Goal: Task Accomplishment & Management: Use online tool/utility

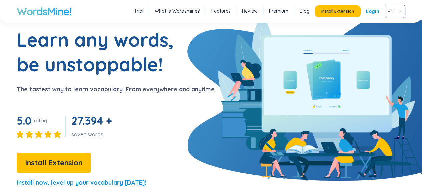
scroll to position [35, 0]
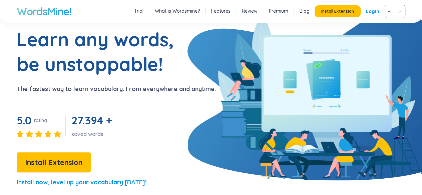
click at [392, 10] on span "EN" at bounding box center [394, 11] width 12 height 10
click at [388, 34] on div "VIE" at bounding box center [395, 36] width 20 height 11
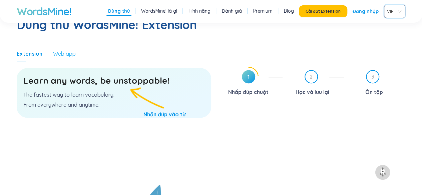
scroll to position [378, 0]
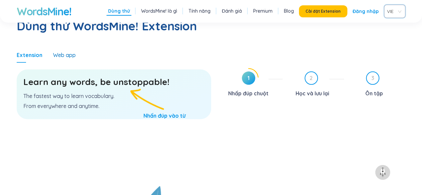
click at [65, 51] on div "Web app" at bounding box center [64, 54] width 23 height 7
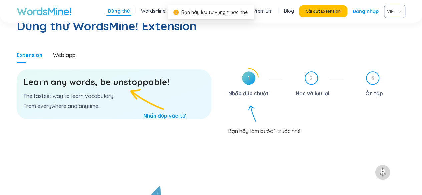
click at [258, 71] on div "1 Nhấp đúp chuột" at bounding box center [251, 84] width 61 height 27
click at [254, 71] on span "1" at bounding box center [248, 77] width 13 height 13
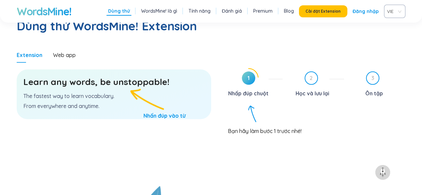
click at [115, 92] on p "The fastest way to learn vocabulary." at bounding box center [113, 95] width 181 height 7
click at [123, 76] on h3 "Learn any words, be unstoppable!" at bounding box center [113, 82] width 181 height 12
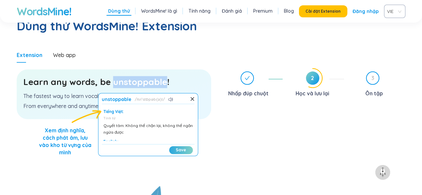
click at [177, 146] on button "Save" at bounding box center [181, 150] width 24 height 8
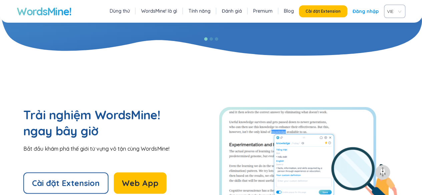
scroll to position [1406, 0]
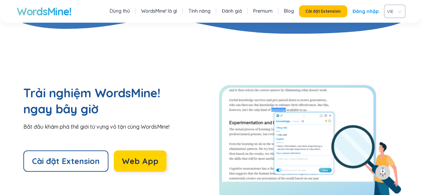
click at [162, 150] on button "Web App" at bounding box center [140, 160] width 53 height 21
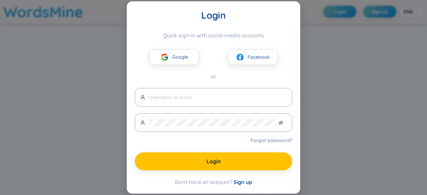
click at [239, 184] on span "Sign up" at bounding box center [242, 182] width 19 height 7
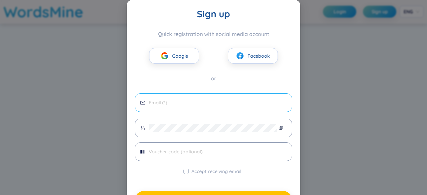
click at [219, 108] on span at bounding box center [213, 102] width 157 height 19
click at [217, 101] on input "email" at bounding box center [218, 102] width 138 height 7
type input "h"
type input "[EMAIL_ADDRESS][DOMAIN_NAME]"
click at [175, 132] on span at bounding box center [213, 128] width 157 height 19
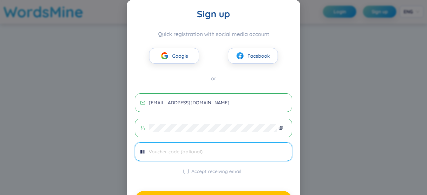
click at [188, 154] on input "text" at bounding box center [218, 151] width 138 height 7
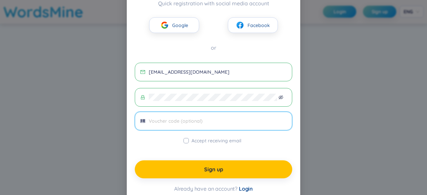
scroll to position [32, 0]
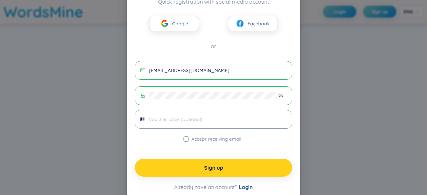
click at [190, 165] on button "Sign up" at bounding box center [213, 168] width 157 height 18
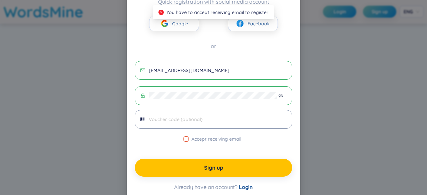
click at [186, 138] on input "Accept receiving email" at bounding box center [185, 138] width 5 height 5
checkbox input "true"
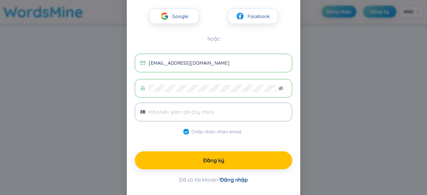
click at [351, 43] on div "Đăng ký Đăng ký nhanh bằng tài khoản mạng xã hội Google Facebook hoặc [EMAIL_AD…" at bounding box center [213, 97] width 427 height 195
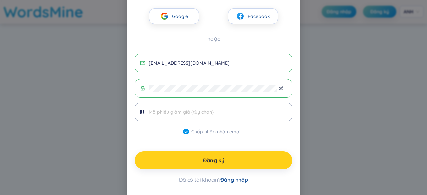
click at [235, 160] on button "Đăng ký" at bounding box center [213, 160] width 157 height 18
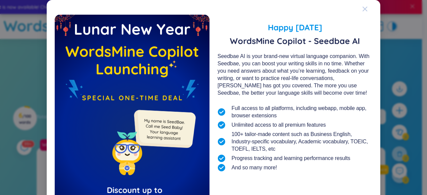
click at [363, 11] on icon "Close" at bounding box center [364, 8] width 5 height 5
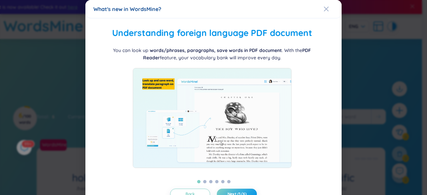
scroll to position [23, 0]
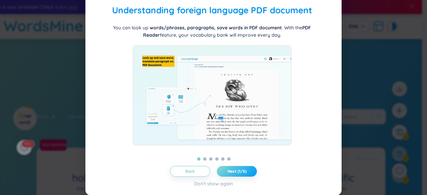
click at [238, 172] on span "Next (1/6)" at bounding box center [236, 171] width 19 height 5
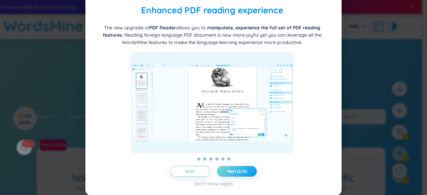
click at [238, 172] on span "Next (2/6)" at bounding box center [237, 171] width 20 height 5
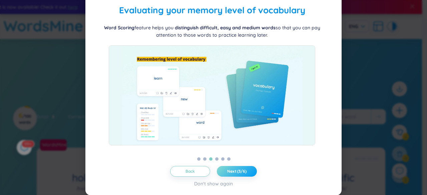
click at [238, 172] on span "Next (3/6)" at bounding box center [236, 171] width 19 height 5
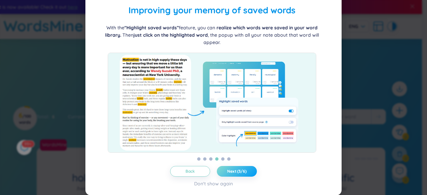
click at [238, 172] on span "Next (3/6)" at bounding box center [236, 171] width 19 height 5
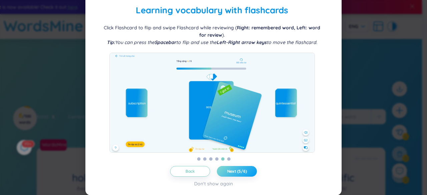
click at [238, 172] on span "Next (5/6)" at bounding box center [237, 171] width 20 height 5
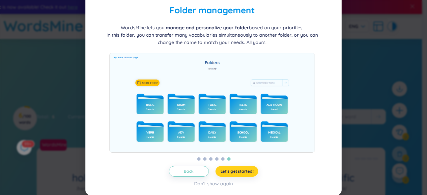
click at [238, 172] on span "Let's get started!" at bounding box center [236, 171] width 33 height 5
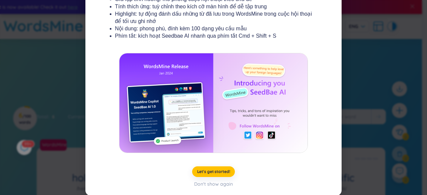
scroll to position [141, 0]
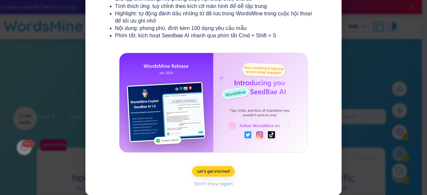
click at [224, 172] on span "Let's get started!" at bounding box center [213, 171] width 33 height 5
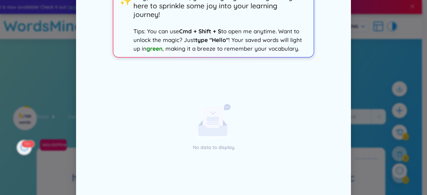
scroll to position [0, 0]
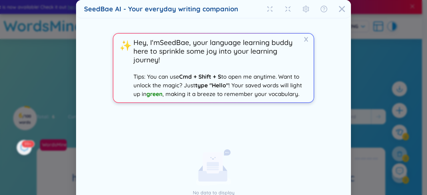
drag, startPoint x: 180, startPoint y: 68, endPoint x: 241, endPoint y: 68, distance: 60.4
click at [241, 73] on span "Tips: You can use Cmd + Shift + S to open me anytime. Want to unlock the magic?…" at bounding box center [217, 85] width 168 height 24
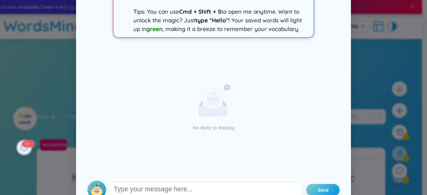
scroll to position [80, 0]
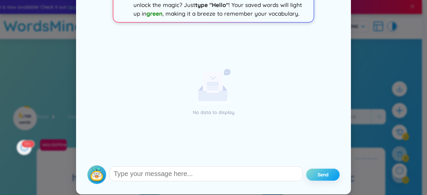
click at [326, 176] on button "Send" at bounding box center [322, 175] width 33 height 12
click at [358, 161] on div "SeedBae AI - Your everyday writing companion X ✨ Hey, I‘m SeedBae , your langua…" at bounding box center [213, 97] width 427 height 195
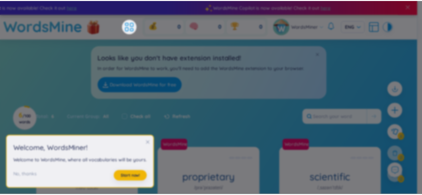
scroll to position [79, 0]
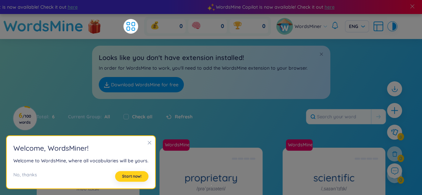
click at [127, 175] on span "Start now!" at bounding box center [131, 176] width 19 height 5
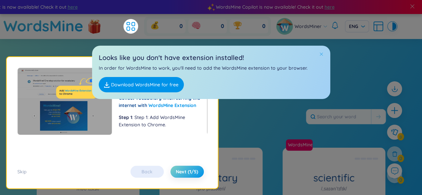
click at [319, 53] on body "WordsMine Copilot is now available! Check it out here WordsMine Copilot is now …" at bounding box center [211, 97] width 422 height 195
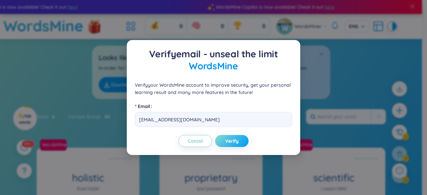
click at [229, 140] on span "Verify" at bounding box center [231, 141] width 13 height 7
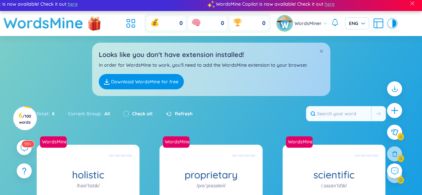
scroll to position [0, 0]
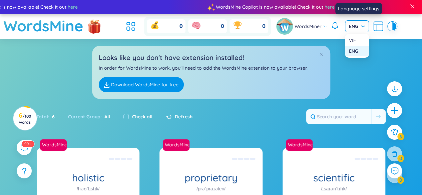
click at [356, 24] on span "ENG" at bounding box center [357, 26] width 16 height 7
click at [356, 39] on div "VIE" at bounding box center [357, 40] width 16 height 7
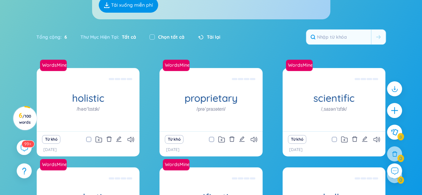
scroll to position [81, 0]
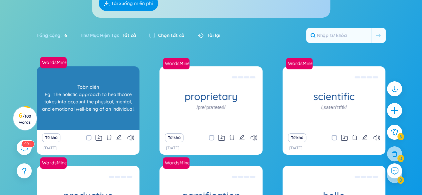
click at [111, 127] on div "Toàn diện Eg: The holistic approach to healthcare takes into account the physic…" at bounding box center [88, 97] width 103 height 63
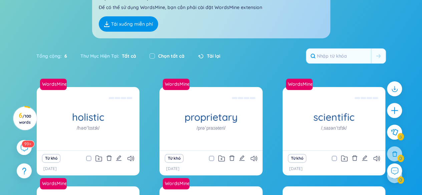
scroll to position [0, 0]
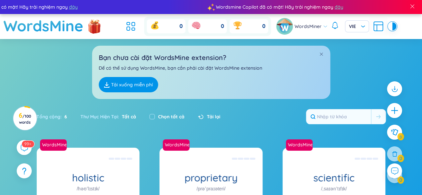
click at [334, 106] on div "Tổng cộng : 6 Thư Mục Hiện Tại : Tất cả Chọn tất cả Tải lại" at bounding box center [211, 120] width 416 height 29
click at [322, 121] on input "text" at bounding box center [338, 116] width 65 height 15
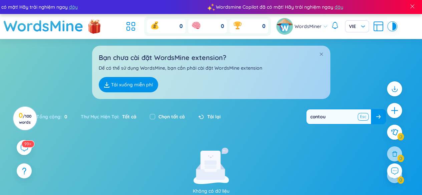
type input "contou"
click at [362, 117] on button at bounding box center [363, 117] width 10 height 8
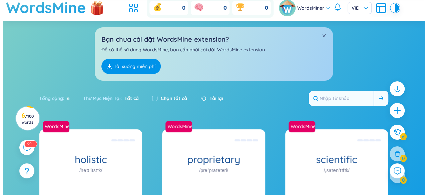
scroll to position [17, 0]
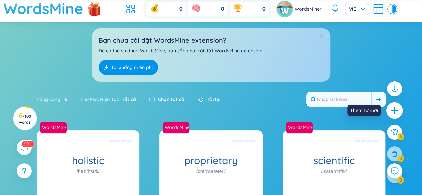
click at [388, 107] on div at bounding box center [394, 110] width 17 height 17
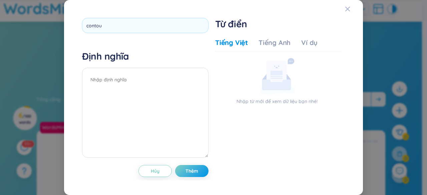
type input "contour"
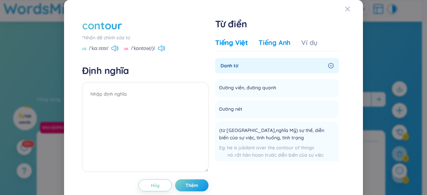
click at [265, 44] on div "Tiếng Anh" at bounding box center [274, 42] width 32 height 9
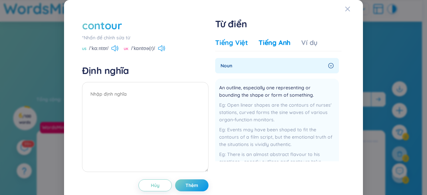
click at [243, 44] on div "Tiếng Việt" at bounding box center [231, 42] width 33 height 9
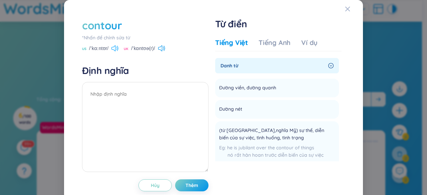
click at [117, 49] on icon at bounding box center [114, 48] width 7 height 6
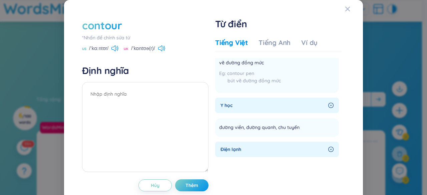
scroll to position [350, 0]
click at [328, 104] on icon "right-circle" at bounding box center [330, 105] width 5 height 5
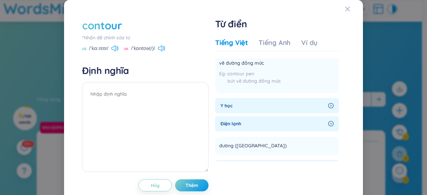
click at [328, 104] on icon "right-circle" at bounding box center [330, 105] width 5 height 5
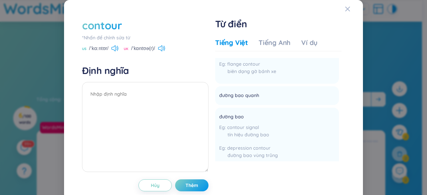
scroll to position [555, 0]
click at [192, 188] on span "Thêm" at bounding box center [191, 185] width 13 height 7
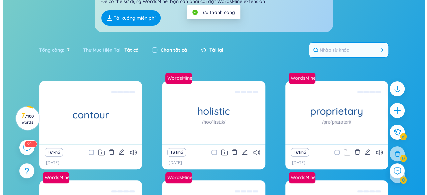
scroll to position [67, 0]
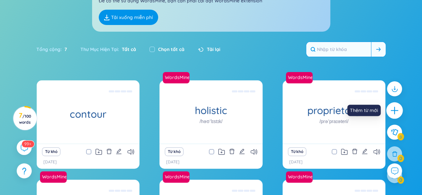
click at [395, 107] on icon "plus" at bounding box center [394, 110] width 1 height 7
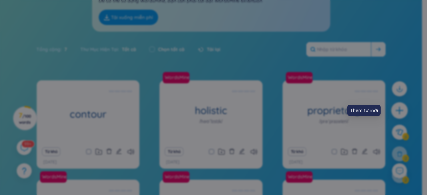
scroll to position [0, 0]
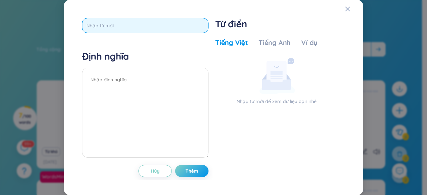
click at [201, 23] on input "text" at bounding box center [145, 25] width 126 height 15
type input "modeling"
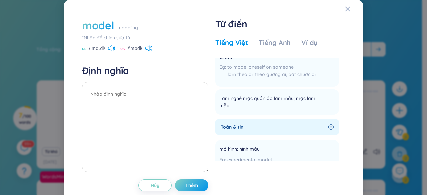
scroll to position [406, 0]
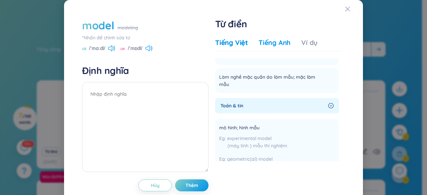
click at [262, 40] on div "Tiếng Anh" at bounding box center [274, 42] width 32 height 9
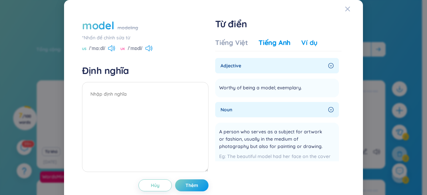
click at [306, 45] on div "Ví dụ" at bounding box center [309, 42] width 16 height 9
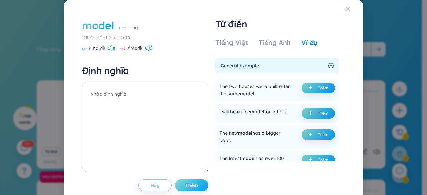
click at [198, 187] on button "Thêm" at bounding box center [191, 185] width 33 height 12
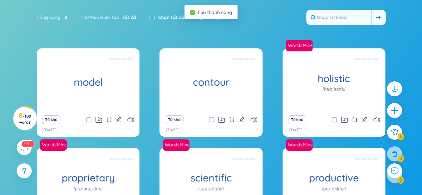
scroll to position [112, 0]
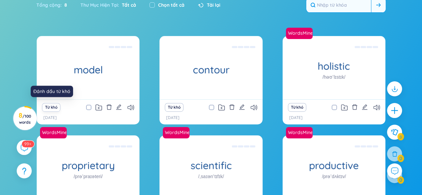
click at [52, 107] on button "Từ khó" at bounding box center [51, 107] width 18 height 9
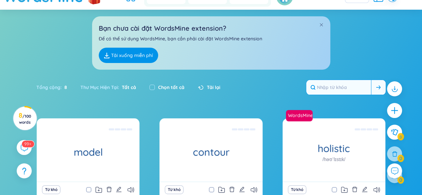
scroll to position [27, 0]
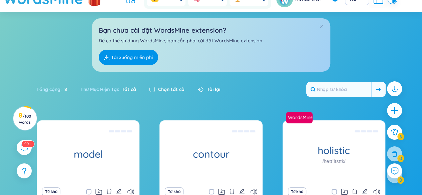
click at [153, 89] on input "checkbox" at bounding box center [151, 89] width 5 height 5
checkbox input "true"
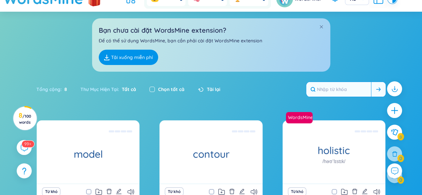
checkbox input "true"
click at [153, 89] on input "checkbox" at bounding box center [151, 89] width 5 height 5
checkbox input "false"
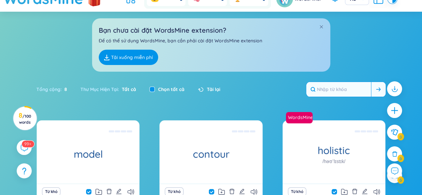
checkbox input "false"
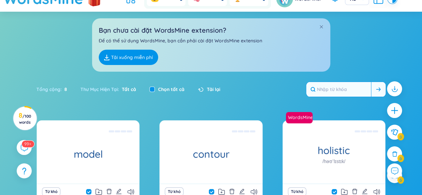
checkbox input "false"
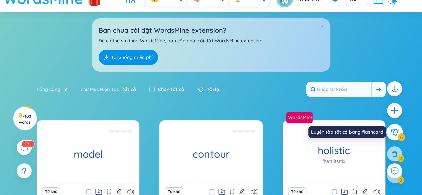
click at [391, 129] on icon at bounding box center [395, 132] width 8 height 7
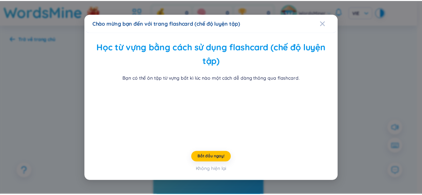
scroll to position [48, 0]
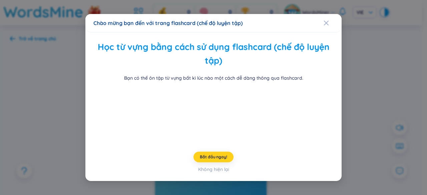
click at [205, 160] on span "Bắt đầu ngay!" at bounding box center [213, 156] width 27 height 5
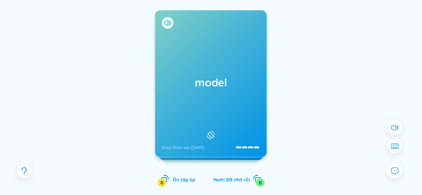
scroll to position [83, 0]
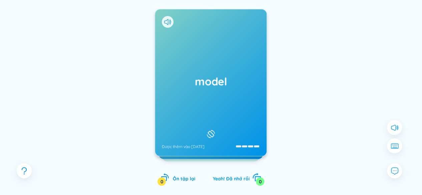
click at [251, 177] on div "Yeah! Đã nhớ rồi 0" at bounding box center [236, 177] width 48 height 9
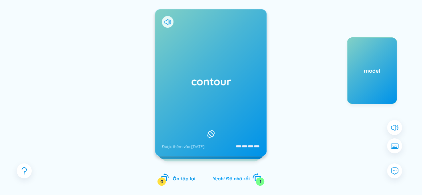
click at [241, 173] on div "Yeah! Đã nhớ rồi 1" at bounding box center [236, 177] width 48 height 9
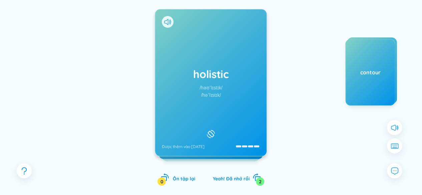
click at [241, 171] on div "holistic /həʊˈlɪstɪk/ /həˈlɪstɪk/ Được thêm vào [DATE] Toàn diện Eg: The holist…" at bounding box center [211, 104] width 112 height 190
drag, startPoint x: 241, startPoint y: 171, endPoint x: 241, endPoint y: 175, distance: 3.7
click at [241, 175] on div "holistic /həʊˈlɪstɪk/ /həˈlɪstɪk/ Được thêm vào [DATE] Toàn diện Eg: The holist…" at bounding box center [211, 104] width 112 height 190
click at [241, 175] on div "Yeah! Đã nhớ rồi 2" at bounding box center [236, 177] width 48 height 9
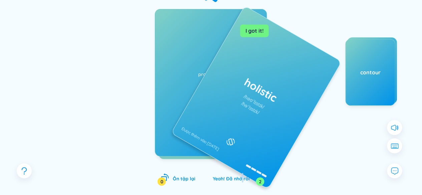
click at [241, 175] on div "Yeah! Đã nhớ rồi 2" at bounding box center [236, 177] width 48 height 9
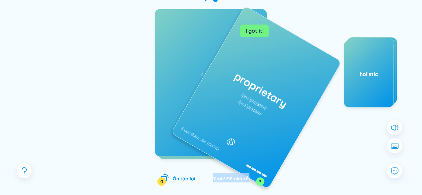
click at [241, 175] on div "Yeah! Đã nhớ rồi 3" at bounding box center [236, 177] width 48 height 9
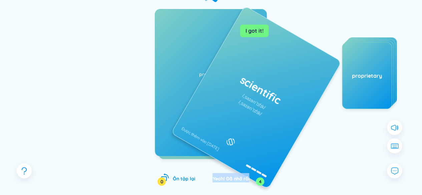
click at [241, 175] on div "Yeah! Đã nhớ rồi 4" at bounding box center [236, 177] width 48 height 9
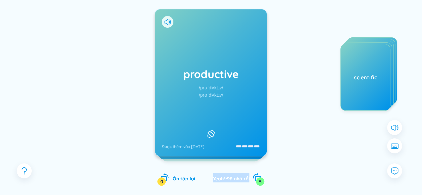
click at [241, 175] on div "Yeah! Đã nhớ rồi 5" at bounding box center [236, 177] width 48 height 9
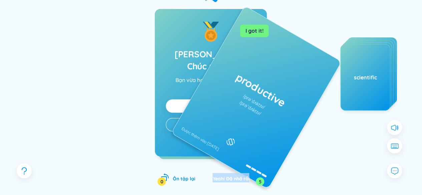
click at [241, 175] on div "Yeah! Đã nhớ rồi 5" at bounding box center [236, 177] width 48 height 9
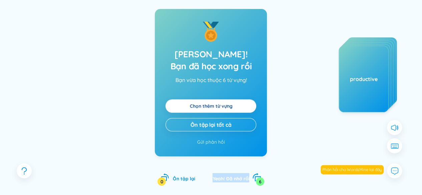
click at [241, 175] on div "Yeah! Đã nhớ rồi 6" at bounding box center [236, 177] width 48 height 9
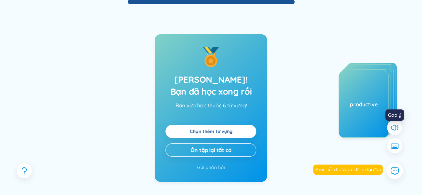
scroll to position [0, 0]
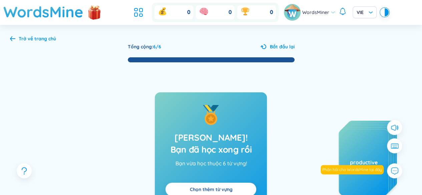
click at [16, 43] on div "Trở về trang chủ Tổng cộng : 6 / 6 Bắt đầu lại [PERSON_NAME]! Bạn đã học xong r…" at bounding box center [211, 158] width 422 height 267
click at [9, 38] on div "Trở về trang chủ Tổng cộng : 6 / 6 Bắt đầu lại [PERSON_NAME]! Bạn đã học xong r…" at bounding box center [211, 158] width 422 height 267
click at [12, 38] on icon at bounding box center [12, 38] width 5 height 5
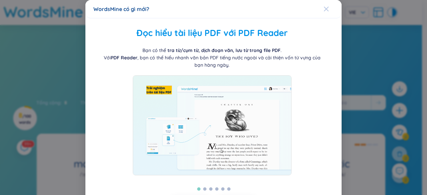
click at [324, 4] on div "Close" at bounding box center [326, 9] width 5 height 18
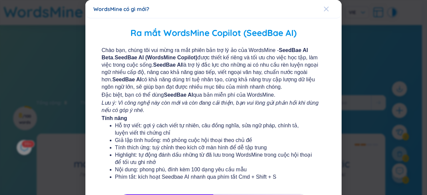
click at [324, 13] on div "Close" at bounding box center [326, 9] width 5 height 18
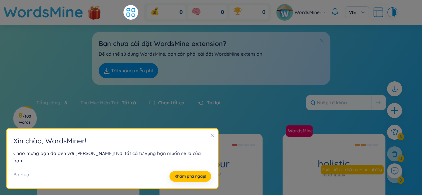
click at [210, 138] on icon "close" at bounding box center [212, 135] width 5 height 5
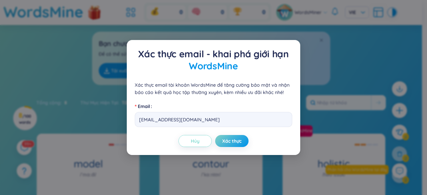
click at [205, 144] on button "Hủy" at bounding box center [194, 141] width 33 height 12
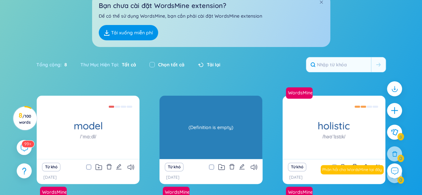
scroll to position [38, 0]
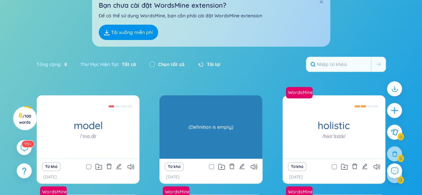
click at [201, 129] on div "(Definition is empty)" at bounding box center [211, 127] width 96 height 60
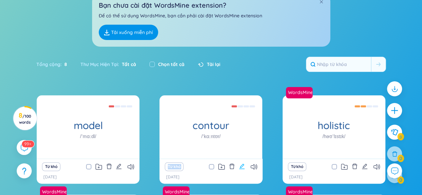
drag, startPoint x: 217, startPoint y: 131, endPoint x: 242, endPoint y: 165, distance: 42.2
click at [242, 159] on div "contour /ˈkɑːntʊr/ (Definition is empty) Từ khó [DATE]" at bounding box center [210, 126] width 103 height 63
click at [242, 165] on icon "edit" at bounding box center [242, 166] width 6 height 6
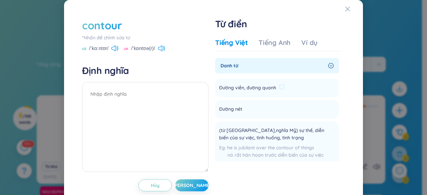
click at [259, 90] on span "Đường viền, đường quanh" at bounding box center [247, 88] width 57 height 8
click at [250, 105] on li "Đường nét Thêm" at bounding box center [277, 109] width 124 height 19
click at [324, 62] on div "Danh từ" at bounding box center [277, 65] width 124 height 15
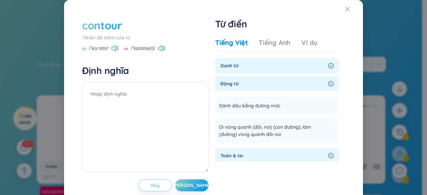
click at [324, 62] on div "Danh từ" at bounding box center [277, 65] width 124 height 15
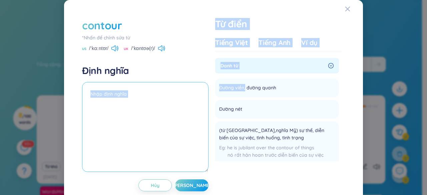
drag, startPoint x: 242, startPoint y: 88, endPoint x: 158, endPoint y: 112, distance: 87.2
click at [158, 112] on div "contour *Nhấn để chỉnh sửa từ [GEOGRAPHIC_DATA] /ˈkɑːntʊr/ [GEOGRAPHIC_DATA] /ˈ…" at bounding box center [213, 105] width 269 height 180
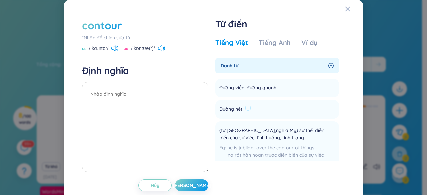
click at [258, 114] on li "Đường nét Thêm" at bounding box center [277, 109] width 124 height 19
click at [402, 54] on div "contour *Nhấn để chỉnh sửa từ [GEOGRAPHIC_DATA] /ˈkɑːntʊr/ [GEOGRAPHIC_DATA] /ˈ…" at bounding box center [213, 97] width 427 height 195
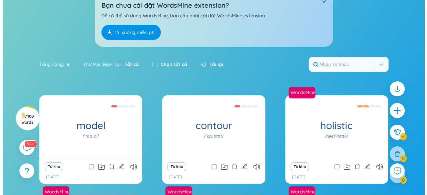
scroll to position [55, 0]
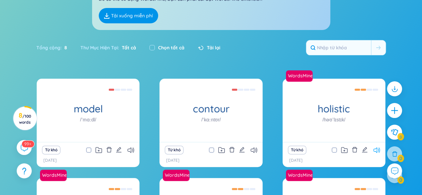
click at [374, 150] on icon at bounding box center [376, 150] width 7 height 6
click at [251, 152] on icon at bounding box center [253, 150] width 7 height 6
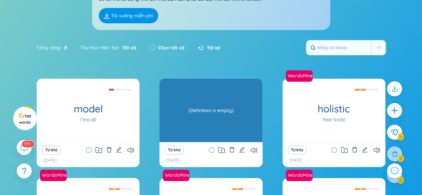
click at [203, 131] on div "contour /ˈkɑːntʊr/ (Definition is empty)" at bounding box center [210, 110] width 103 height 63
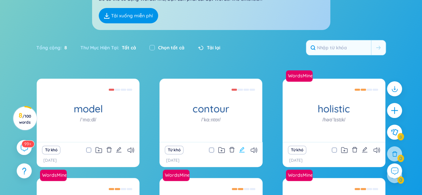
click at [239, 148] on icon "edit" at bounding box center [242, 150] width 6 height 6
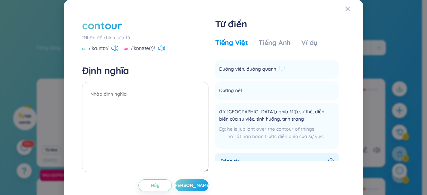
scroll to position [0, 0]
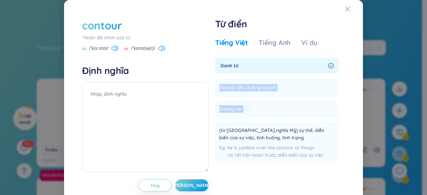
drag, startPoint x: 216, startPoint y: 88, endPoint x: 261, endPoint y: 117, distance: 53.9
click at [261, 117] on ul "Đường viền, đường quanh Thêm Đường nét Thêm (từ Mỹ,nghĩa Mỹ) sự thể, diễn biến …" at bounding box center [277, 121] width 124 height 91
click at [235, 89] on span "Đường viền, đường quanh" at bounding box center [247, 88] width 57 height 8
drag, startPoint x: 215, startPoint y: 87, endPoint x: 239, endPoint y: 108, distance: 31.4
click at [239, 108] on ul "Đường viền, đường quanh Thêm Đường nét Thêm (từ Mỹ,nghĩa Mỹ) sự thể, diễn biến …" at bounding box center [277, 121] width 124 height 91
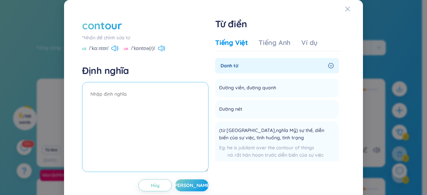
click at [164, 119] on textarea at bounding box center [145, 127] width 126 height 90
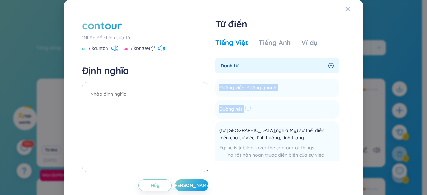
drag, startPoint x: 216, startPoint y: 86, endPoint x: 243, endPoint y: 117, distance: 40.9
click at [243, 117] on ul "Đường viền, đường quanh Thêm Đường nét Thêm (từ Mỹ,nghĩa Mỹ) sự thể, diễn biến …" at bounding box center [277, 121] width 124 height 91
copy ul "Đường viền, đường quanh Thêm Đường nét Thêm"
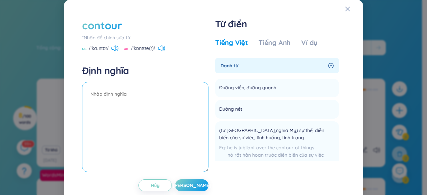
click at [198, 111] on textarea at bounding box center [145, 127] width 126 height 90
paste textarea "Đường viền, đường quanh Đường nét"
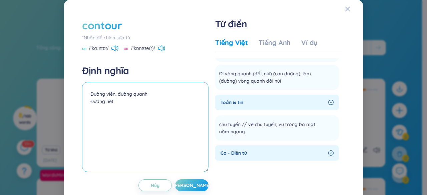
scroll to position [163, 0]
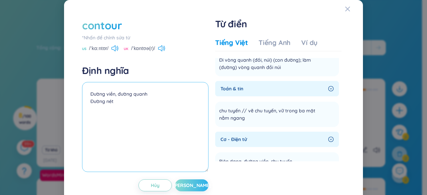
type textarea "Đường viền, đường quanh Đường nét"
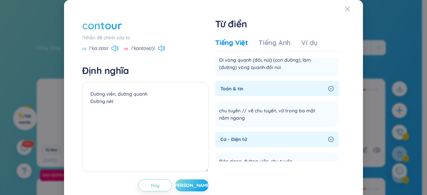
click at [191, 181] on button "[PERSON_NAME]" at bounding box center [191, 185] width 33 height 12
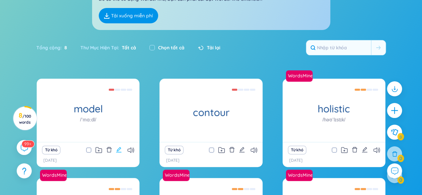
click at [118, 149] on icon "edit" at bounding box center [118, 149] width 5 height 5
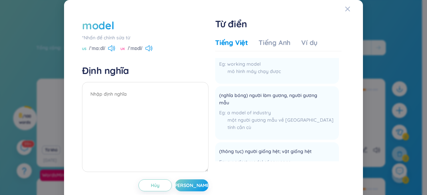
scroll to position [0, 0]
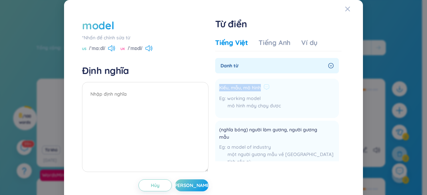
drag, startPoint x: 217, startPoint y: 88, endPoint x: 257, endPoint y: 89, distance: 39.7
click at [257, 89] on span "Kiểu, mẫu, mô hình" at bounding box center [240, 88] width 42 height 8
copy span "Kiểu, mẫu, mô hình"
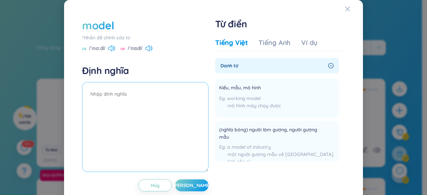
click at [180, 97] on textarea at bounding box center [145, 127] width 126 height 90
paste textarea "Kiểu, mẫu, mô hình"
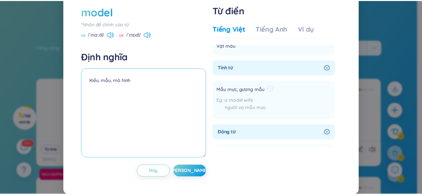
scroll to position [219, 0]
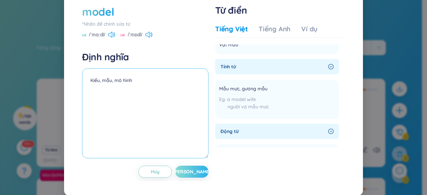
type textarea "Kiểu, mẫu, mô hình"
click at [195, 173] on button "[PERSON_NAME]" at bounding box center [191, 172] width 33 height 12
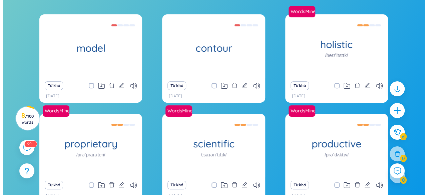
scroll to position [147, 0]
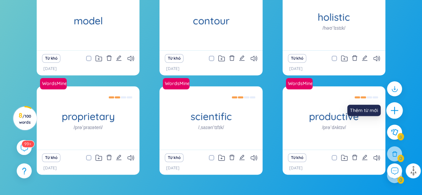
click at [396, 106] on icon "plus" at bounding box center [394, 110] width 9 height 9
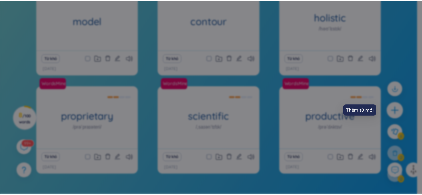
scroll to position [0, 0]
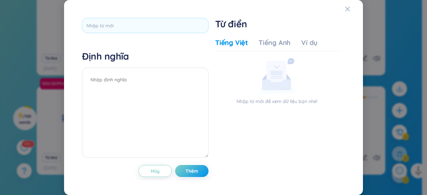
click at [207, 19] on div at bounding box center [145, 25] width 126 height 15
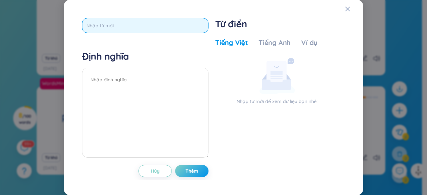
click at [200, 24] on input "text" at bounding box center [145, 25] width 126 height 15
type input "methous"
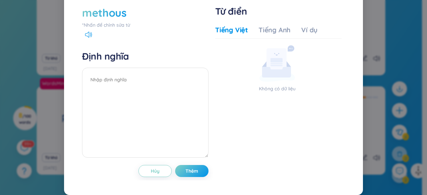
click at [122, 29] on div "*Nhấn để chỉnh sửa từ" at bounding box center [145, 24] width 126 height 7
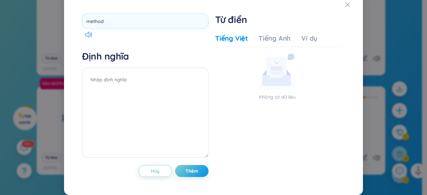
type input "methods"
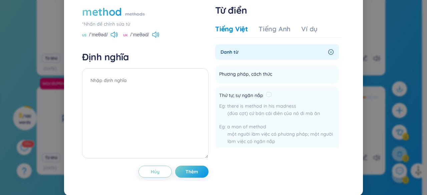
click at [285, 145] on div "một người làm việc có phương pháp; một người làm việc có ngăn nắp" at bounding box center [277, 137] width 116 height 15
drag, startPoint x: 217, startPoint y: 88, endPoint x: 277, endPoint y: 87, distance: 60.0
click at [277, 84] on li "Phương pháp, cách thức Thêm" at bounding box center [277, 74] width 124 height 19
copy li "Phương pháp, cách thức Thêm"
click at [151, 104] on textarea at bounding box center [145, 113] width 126 height 90
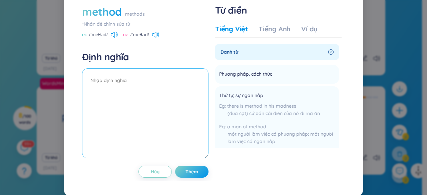
paste textarea "Phương pháp, cách thức"
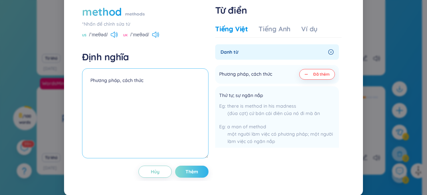
type textarea "Phương pháp, cách thức"
click at [193, 175] on span "Thêm" at bounding box center [191, 171] width 13 height 7
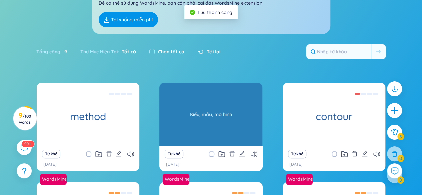
scroll to position [51, 0]
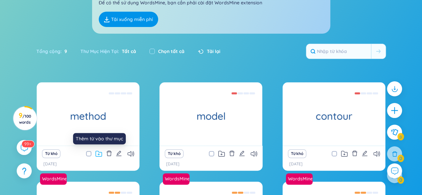
click at [99, 151] on icon at bounding box center [98, 154] width 7 height 6
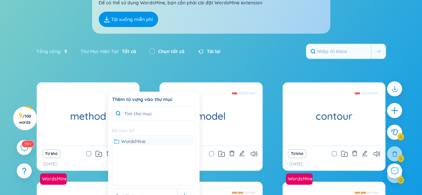
click at [122, 141] on span "WordsMine" at bounding box center [133, 141] width 24 height 7
click at [122, 141] on span "WordsMine" at bounding box center [133, 141] width 25 height 7
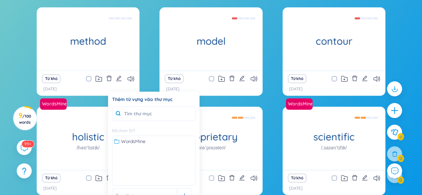
scroll to position [129, 0]
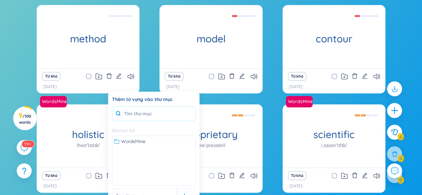
click at [158, 116] on input "text" at bounding box center [153, 113] width 83 height 15
click at [182, 190] on div at bounding box center [184, 195] width 15 height 15
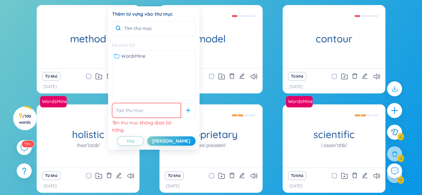
click at [158, 109] on input "text" at bounding box center [146, 110] width 69 height 15
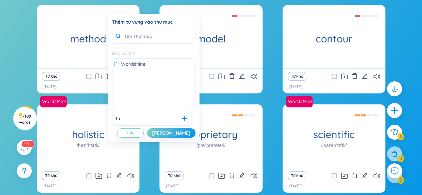
type input "t"
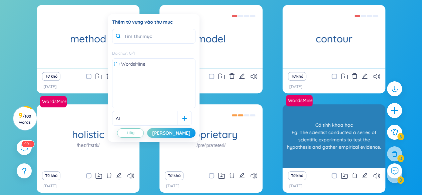
type input "A"
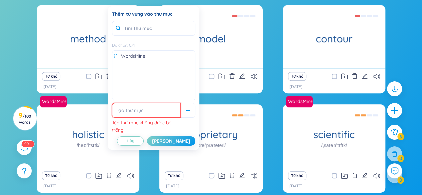
click at [159, 115] on input "text" at bounding box center [146, 110] width 69 height 15
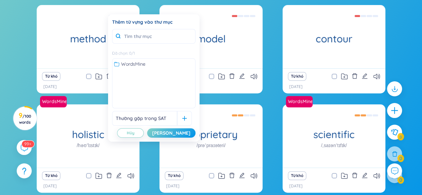
type input "Thường gặp trong SAT"
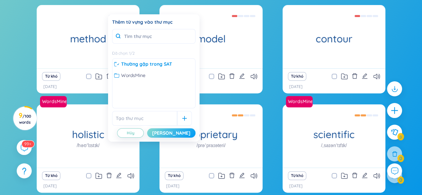
click at [182, 134] on div "[PERSON_NAME]" at bounding box center [171, 132] width 38 height 7
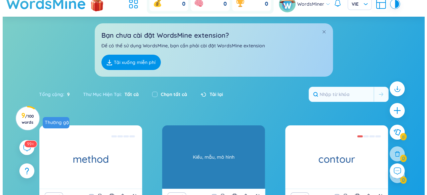
scroll to position [0, 0]
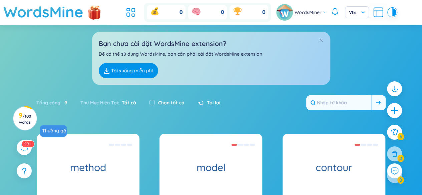
click at [324, 103] on input "text" at bounding box center [338, 102] width 65 height 15
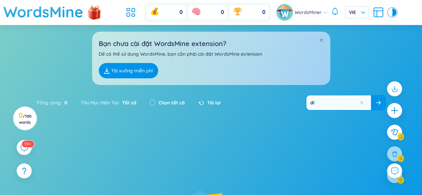
type input "d"
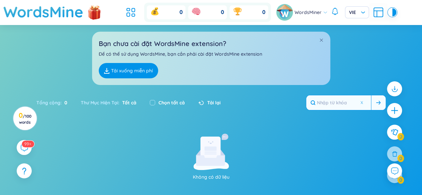
type input "dig"
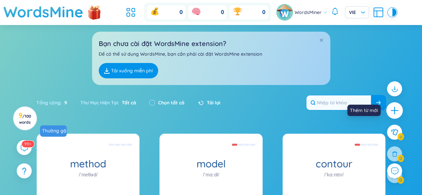
click at [392, 104] on div at bounding box center [394, 110] width 17 height 17
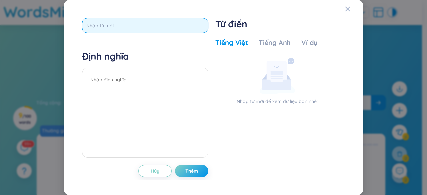
click at [169, 30] on input "text" at bounding box center [145, 25] width 126 height 15
type input "digital"
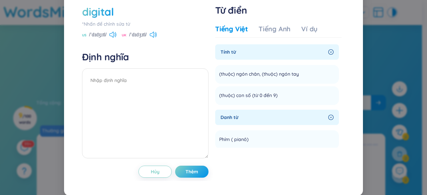
click at [135, 19] on div "digital" at bounding box center [145, 11] width 126 height 15
click at [105, 19] on div "digital" at bounding box center [98, 11] width 32 height 15
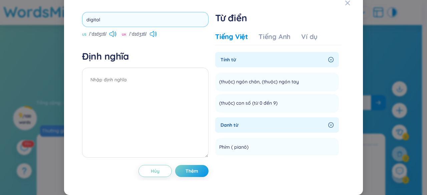
click at [93, 25] on input "digital" at bounding box center [145, 19] width 126 height 15
type input "diltal"
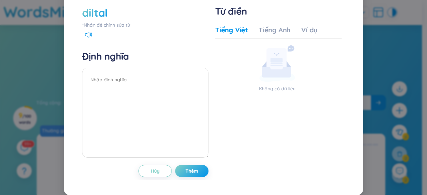
click at [113, 29] on div "diltal *Nhấn để chỉnh sửa từ" at bounding box center [145, 16] width 126 height 23
click at [110, 29] on div "*Nhấn để chỉnh sửa từ" at bounding box center [145, 24] width 126 height 7
click at [127, 29] on div "*Nhấn để chỉnh sửa từ" at bounding box center [145, 24] width 126 height 7
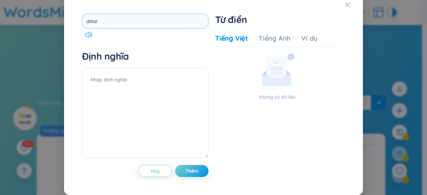
drag, startPoint x: 91, startPoint y: 26, endPoint x: 151, endPoint y: 29, distance: 60.8
click at [151, 29] on input "diltal" at bounding box center [145, 21] width 126 height 15
type input "digital"
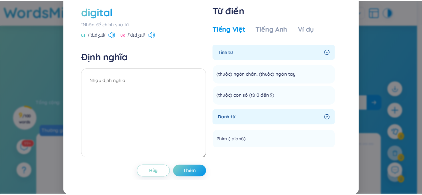
scroll to position [0, 0]
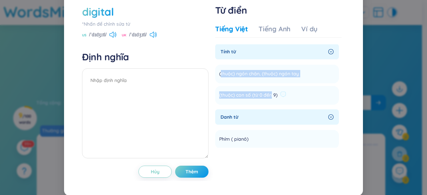
drag, startPoint x: 217, startPoint y: 86, endPoint x: 267, endPoint y: 114, distance: 57.0
click at [267, 105] on ul "(thuộc) ngón chân, (thuộc) [GEOGRAPHIC_DATA] (thuộc) con số (từ 0 đến 9) Thêm" at bounding box center [277, 83] width 124 height 43
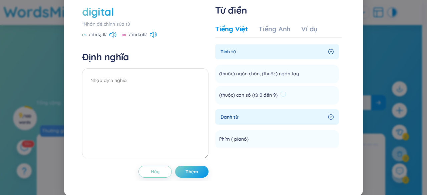
click at [291, 105] on li "(thuộc) con số (từ 0 đến 9) Thêm" at bounding box center [277, 95] width 124 height 19
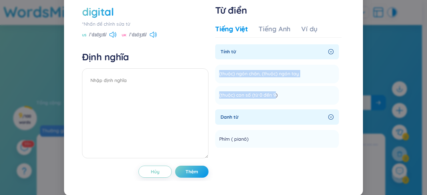
drag, startPoint x: 272, startPoint y: 108, endPoint x: 209, endPoint y: 78, distance: 69.8
click at [209, 78] on div "digital *Nhấn để chỉnh sửa từ [GEOGRAPHIC_DATA] /ˈdɪdʒɪtl/ [GEOGRAPHIC_DATA] /ˈ…" at bounding box center [213, 91] width 269 height 180
copy ul "(thuộc) ngón chân, (thuộc) [GEOGRAPHIC_DATA] (thuộc) con số (từ 0 đến 9"
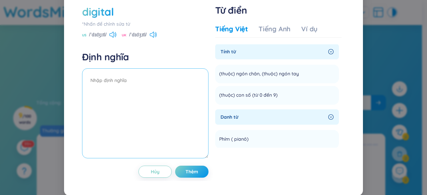
click at [163, 106] on textarea at bounding box center [145, 113] width 126 height 90
paste textarea "(thuộc) ngón chân, (thuộc) ngón tay (thuộc) con số (từ 0 đến 9"
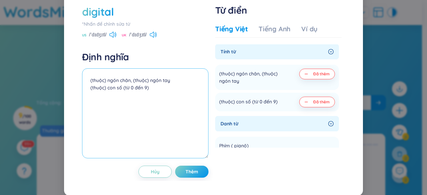
type textarea "(thuộc) ngón chân, (thuộc) ngón tay (thuộc) con số (từ 0 đến 9)"
click at [201, 181] on div "digital *Nhấn để chỉnh sửa từ [GEOGRAPHIC_DATA] /ˈdɪdʒɪtl/ [GEOGRAPHIC_DATA] /ˈ…" at bounding box center [213, 91] width 269 height 180
click at [192, 175] on span "Thêm" at bounding box center [191, 171] width 13 height 7
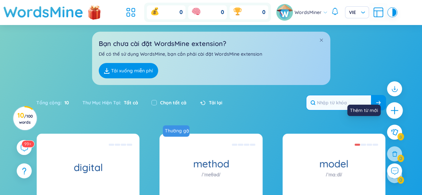
click at [398, 108] on icon "plus" at bounding box center [394, 110] width 9 height 9
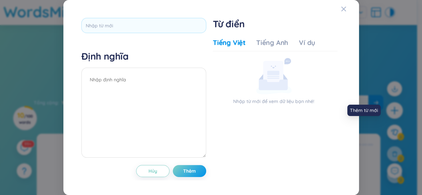
scroll to position [0, 0]
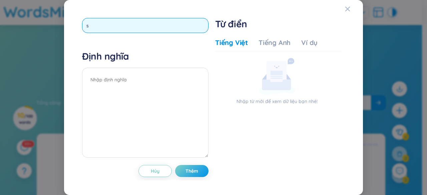
click at [179, 22] on input "s" at bounding box center [145, 25] width 126 height 15
type input "suf"
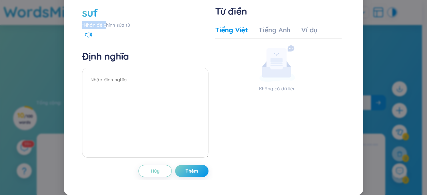
drag, startPoint x: 110, startPoint y: 20, endPoint x: 106, endPoint y: 39, distance: 19.4
click at [106, 29] on div "suf *Nhấn để chỉnh sửa từ" at bounding box center [145, 16] width 126 height 23
click at [106, 29] on div "*Nhấn để chỉnh sửa từ" at bounding box center [145, 24] width 126 height 7
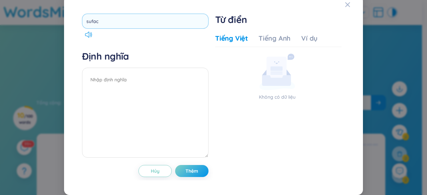
type input "suface"
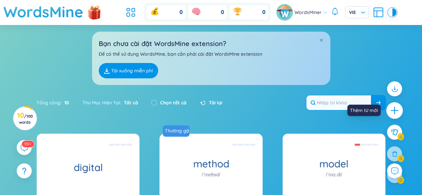
click at [393, 110] on icon "plus" at bounding box center [394, 110] width 9 height 9
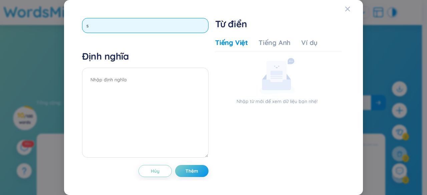
click at [196, 25] on input "s" at bounding box center [145, 25] width 126 height 15
type input "spec"
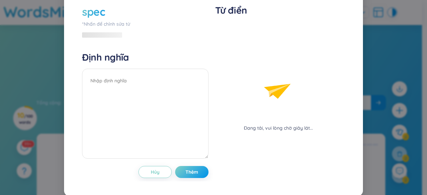
click at [344, 12] on div "spec *Nhấn để chỉnh sửa từ Định nghĩa Hủy Thêm Từ điển Đang tải, vui lòng chờ g…" at bounding box center [213, 91] width 299 height 210
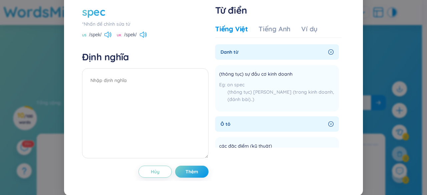
drag, startPoint x: 231, startPoint y: 5, endPoint x: 389, endPoint y: 53, distance: 165.5
click at [389, 53] on div "spec *Nhấn để chỉnh sửa từ [GEOGRAPHIC_DATA] /spek/ [GEOGRAPHIC_DATA] /spek/ Đị…" at bounding box center [213, 97] width 427 height 195
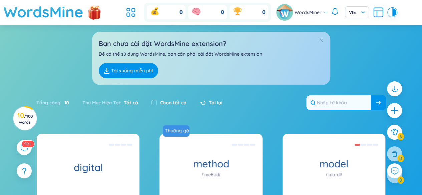
click at [358, 110] on div at bounding box center [346, 102] width 80 height 15
click at [358, 105] on input "text" at bounding box center [338, 102] width 65 height 15
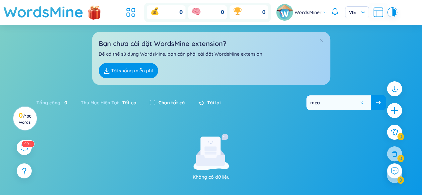
type input "mea"
